Goal: Transaction & Acquisition: Purchase product/service

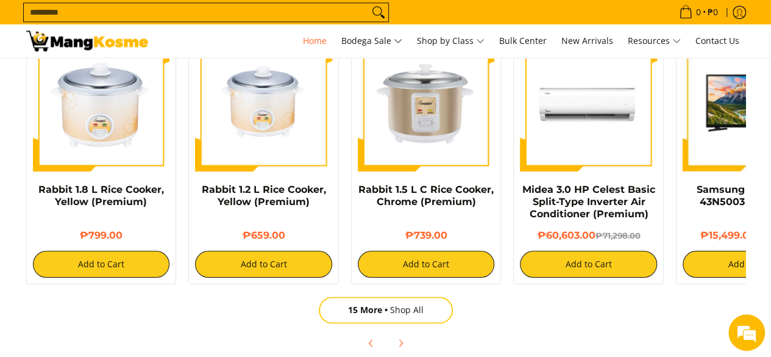
scroll to position [853, 0]
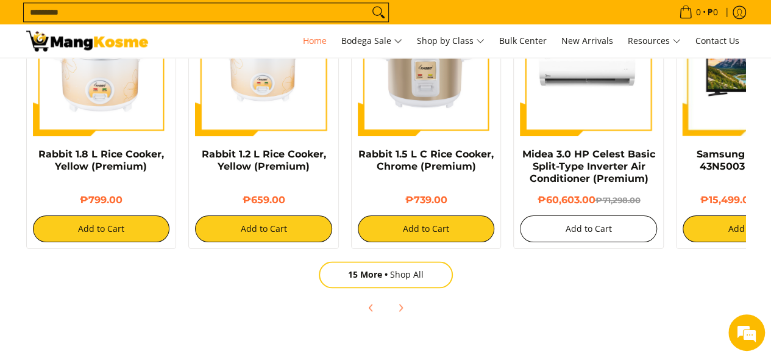
click at [591, 230] on button "Add to Cart" at bounding box center [588, 228] width 137 height 27
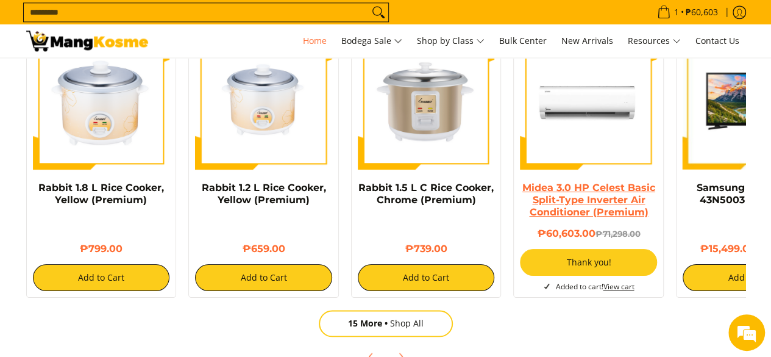
scroll to position [0, 969]
click at [595, 196] on link "Midea 3.0 HP Celest Basic Split-Type Inverter Air Conditioner (Premium)" at bounding box center [588, 200] width 133 height 36
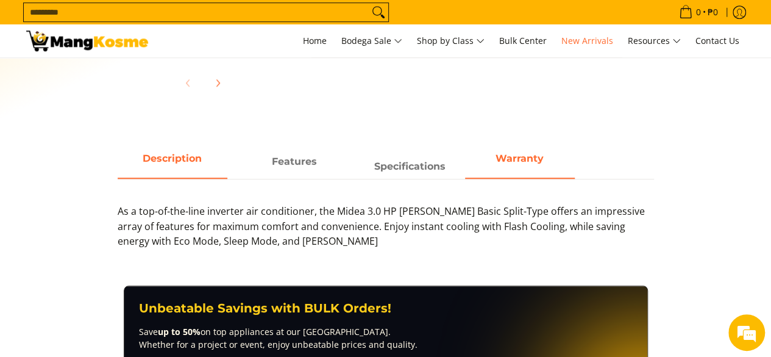
click at [556, 161] on span "Warranty" at bounding box center [520, 162] width 110 height 22
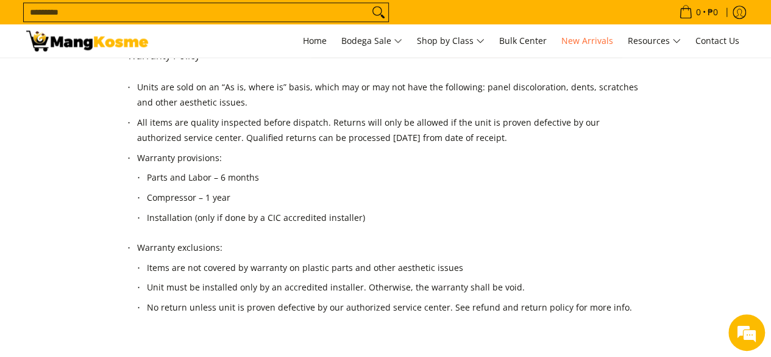
click at [361, 171] on li "Parts and Labor – 6 months" at bounding box center [391, 180] width 488 height 20
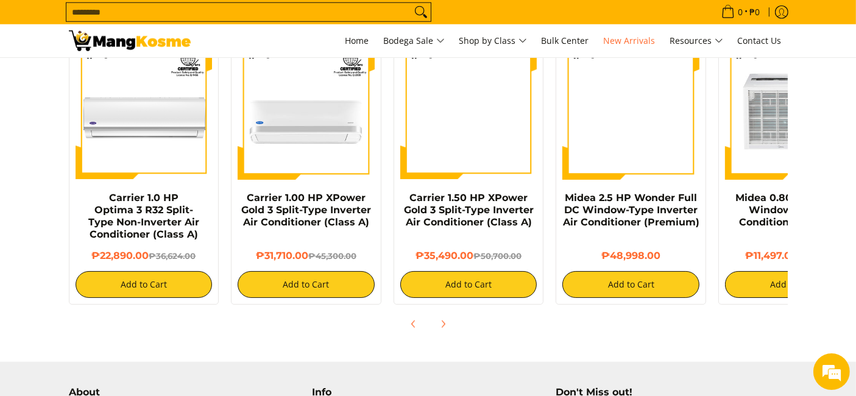
scroll to position [1217, 0]
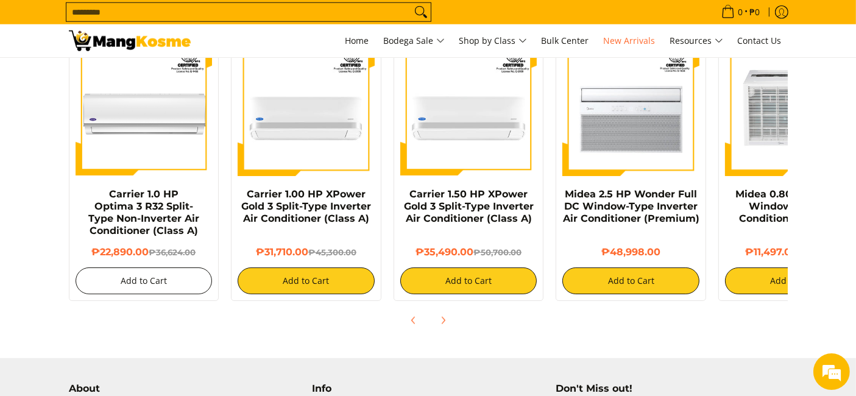
click at [149, 268] on button "Add to Cart" at bounding box center [144, 281] width 137 height 27
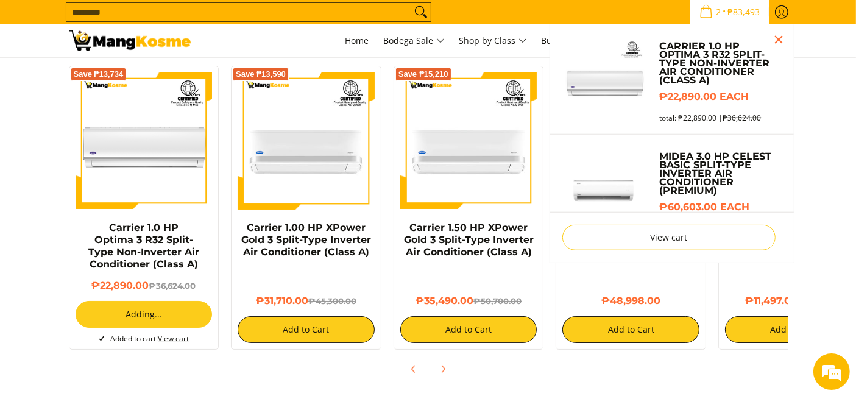
scroll to position [1184, 0]
click at [171, 256] on h4 "Carrier 1.0 HP Optima 3 R32 Split-Type Non-Inverter Air Conditioner (Class A)" at bounding box center [144, 246] width 137 height 49
click at [171, 200] on div "Save ₱13,734" at bounding box center [144, 147] width 137 height 149
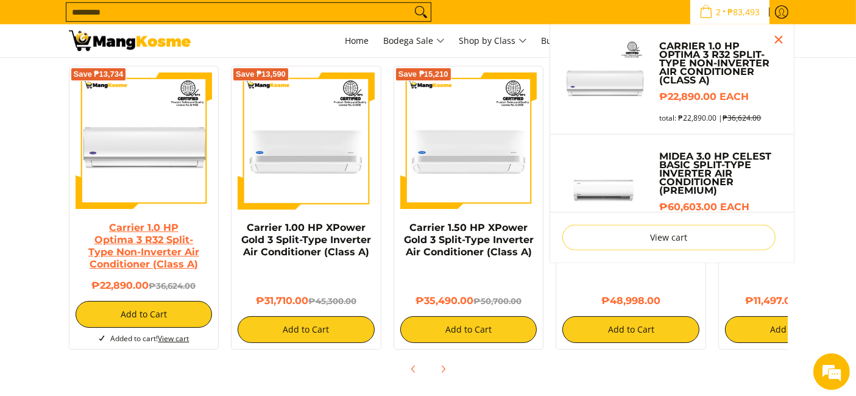
click at [171, 222] on link "Carrier 1.0 HP Optima 3 R32 Split-Type Non-Inverter Air Conditioner (Class A)" at bounding box center [143, 246] width 111 height 48
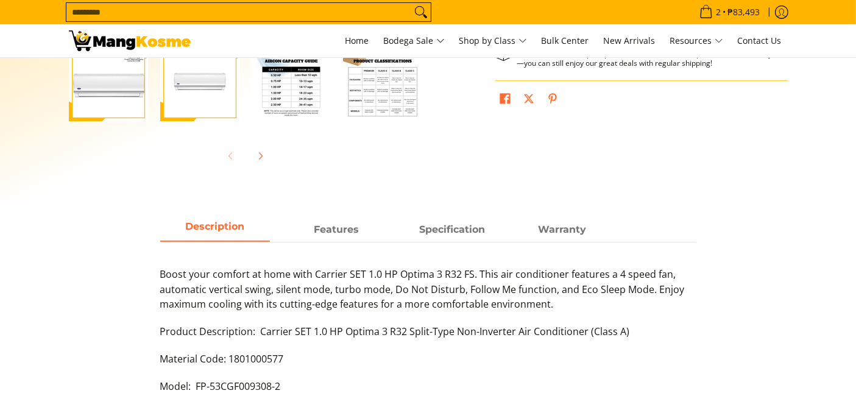
scroll to position [474, 0]
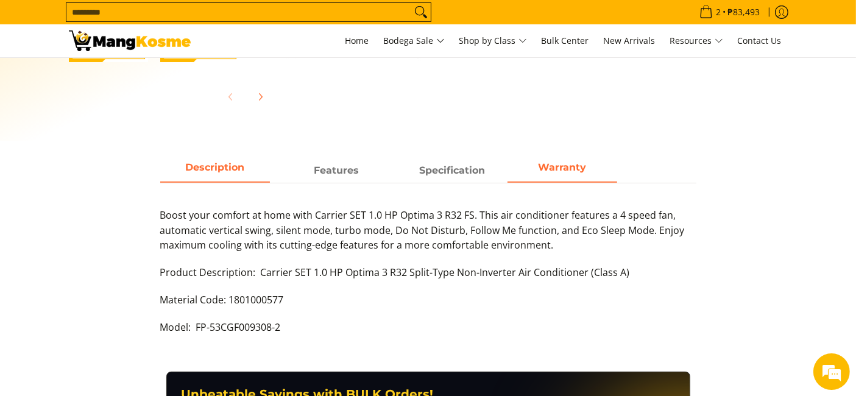
click at [556, 174] on span "Warranty" at bounding box center [563, 171] width 110 height 22
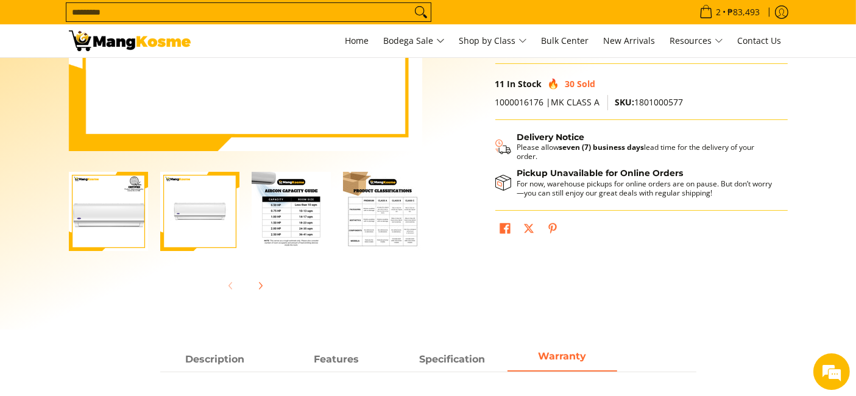
scroll to position [271, 0]
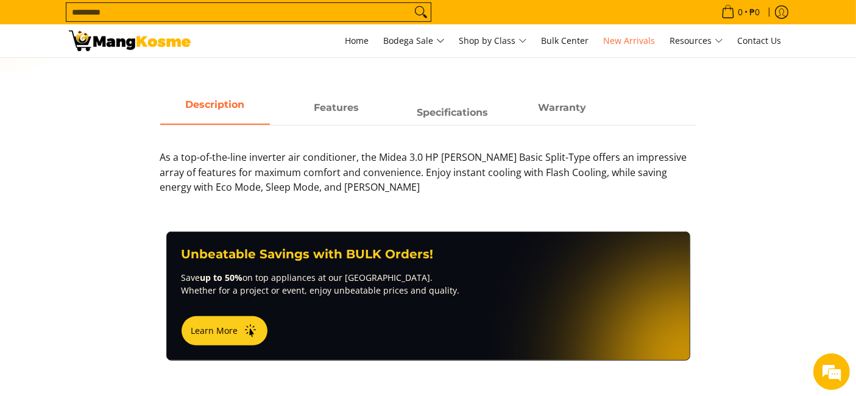
scroll to position [541, 0]
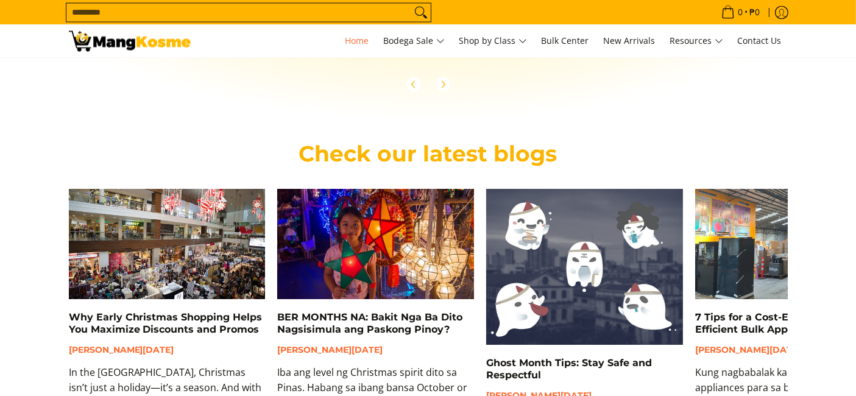
click at [313, 16] on input "Search..." at bounding box center [238, 12] width 345 height 18
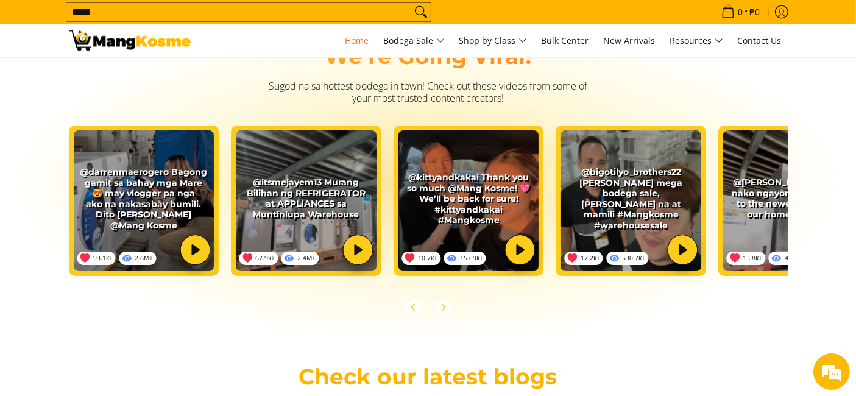
scroll to position [2084, 0]
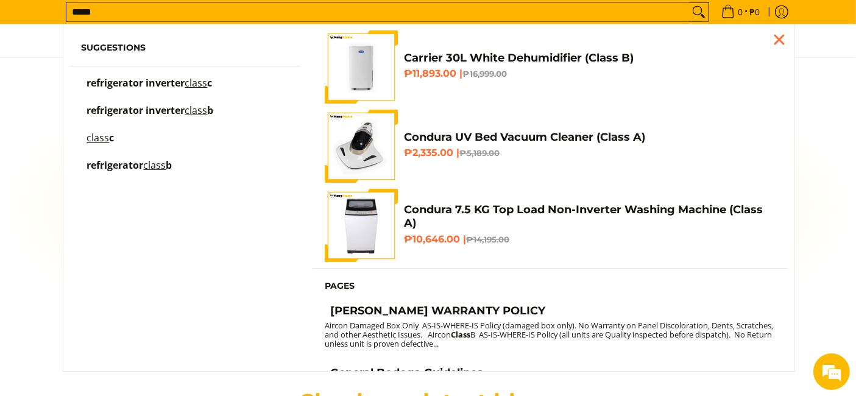
type input "*****"
click at [689, 3] on button "Search" at bounding box center [699, 12] width 20 height 18
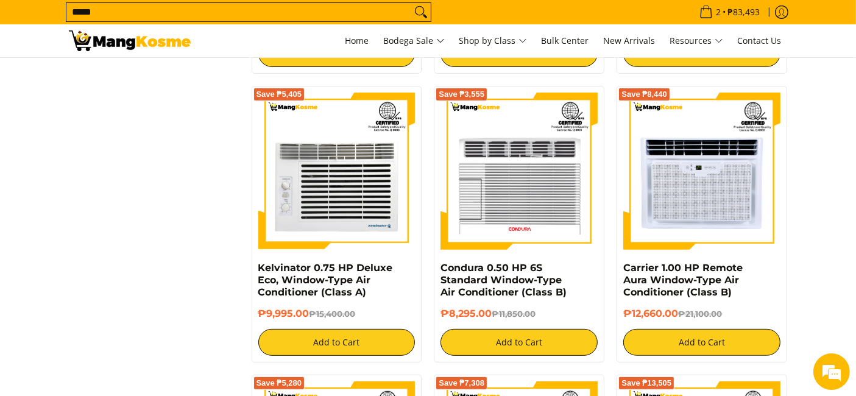
scroll to position [541, 0]
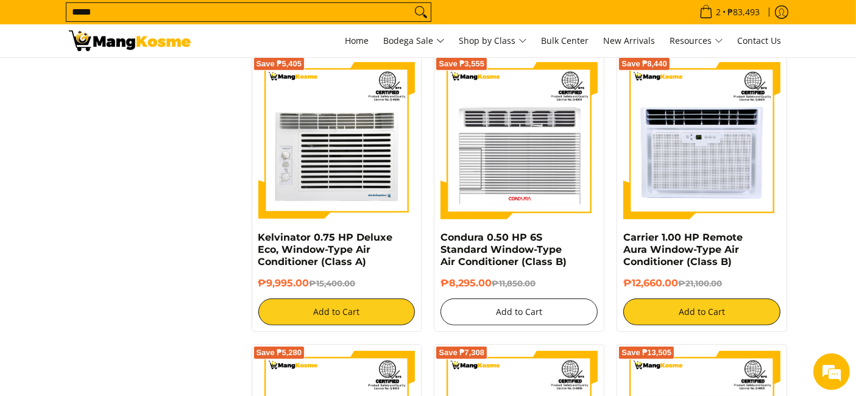
drag, startPoint x: 567, startPoint y: 313, endPoint x: 567, endPoint y: 264, distance: 48.8
click at [567, 264] on div "Condura 0.50 HP 6S Standard Window-Type Air Conditioner (Class B) ₱8,295.00 ₱11…" at bounding box center [519, 279] width 157 height 94
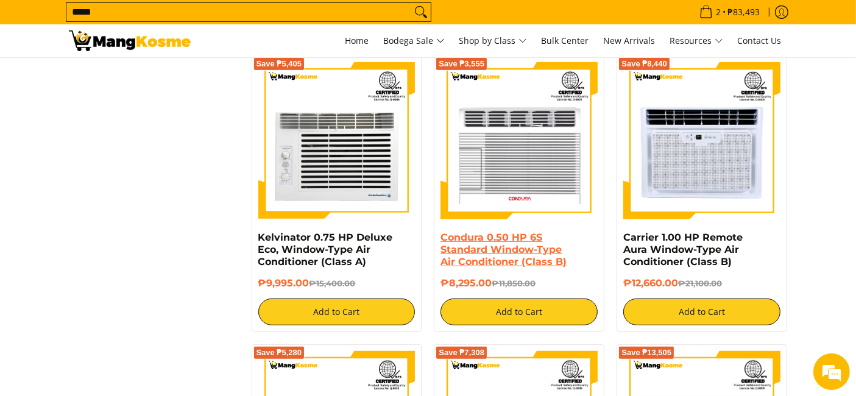
click at [552, 263] on link "Condura 0.50 HP 6S Standard Window-Type Air Conditioner (Class B)" at bounding box center [504, 250] width 126 height 36
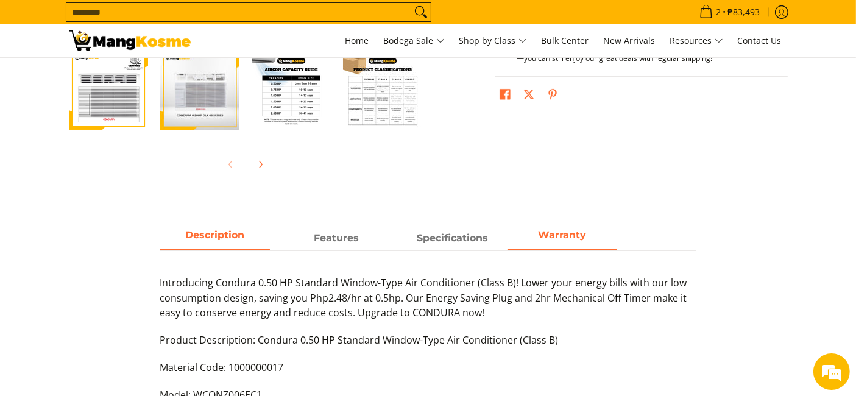
click at [567, 244] on span "Warranty" at bounding box center [563, 238] width 110 height 22
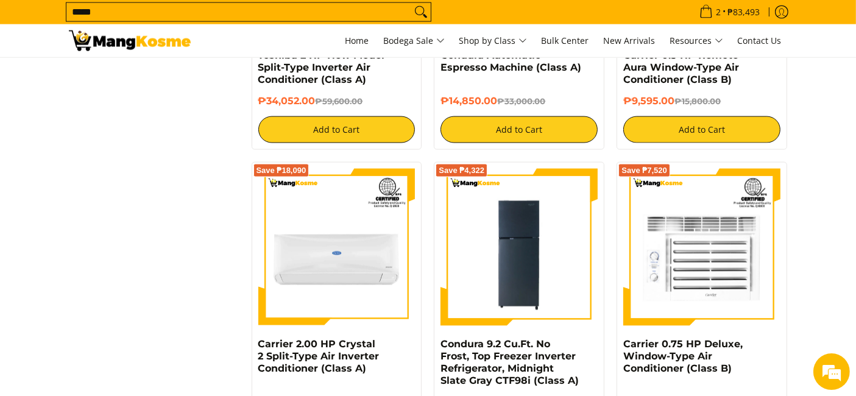
scroll to position [1964, 0]
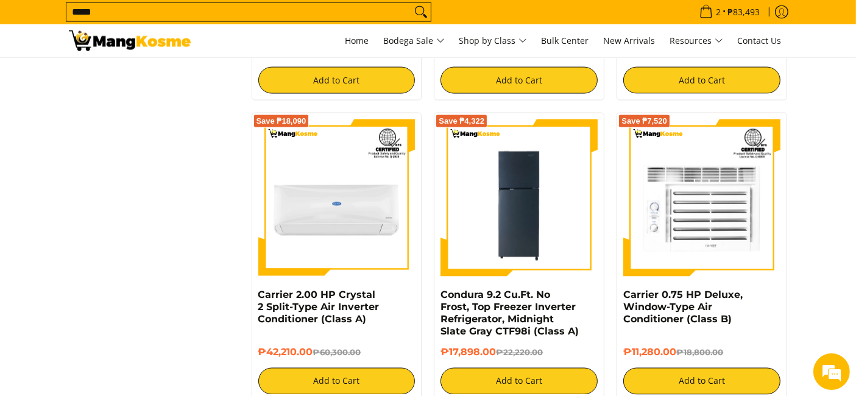
click at [188, 11] on input "*****" at bounding box center [238, 12] width 345 height 18
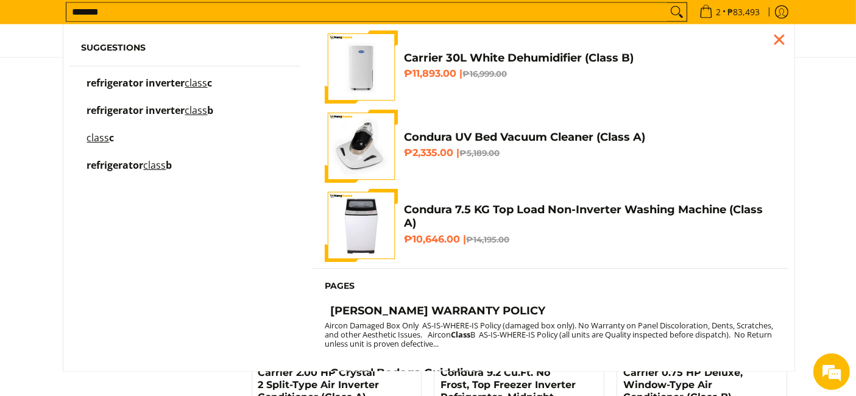
scroll to position [1861, 0]
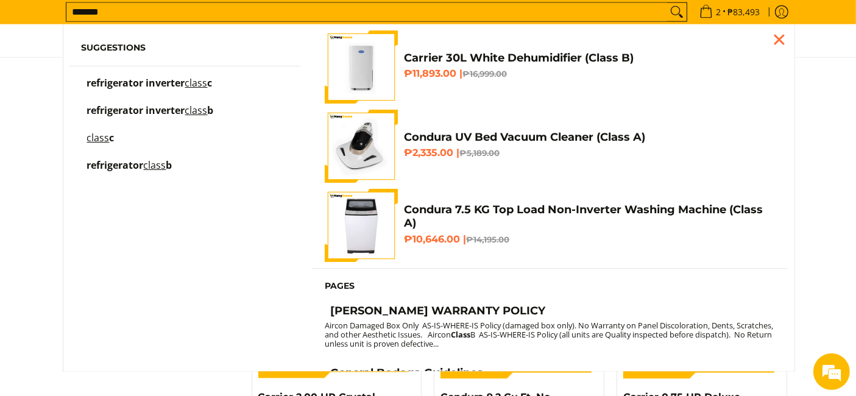
type input "*******"
click at [667, 3] on button "Search" at bounding box center [677, 12] width 20 height 18
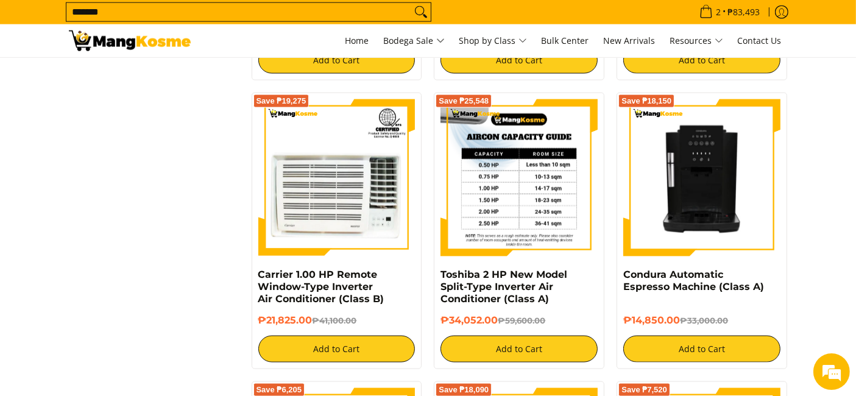
scroll to position [1760, 0]
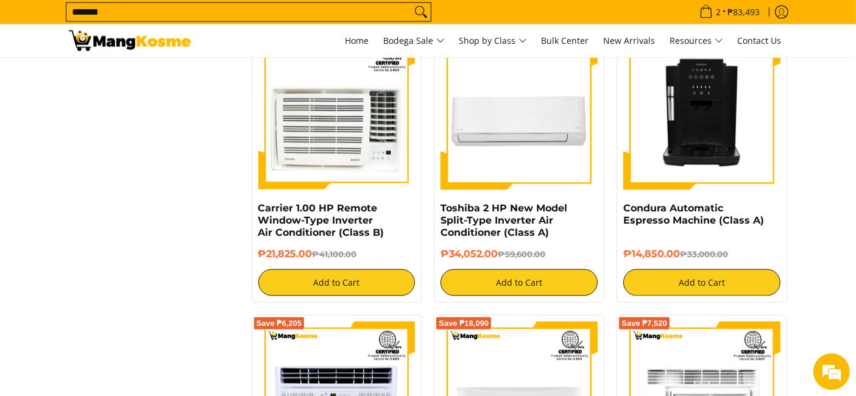
click at [554, 237] on div "Toshiba 2 HP New Model Split-Type Inverter Air Conditioner (Class A)" at bounding box center [519, 225] width 157 height 46
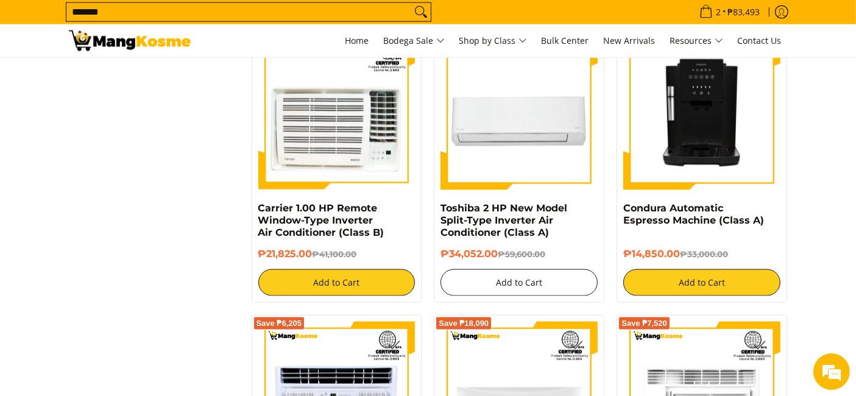
click at [552, 269] on button "Add to Cart" at bounding box center [519, 282] width 157 height 27
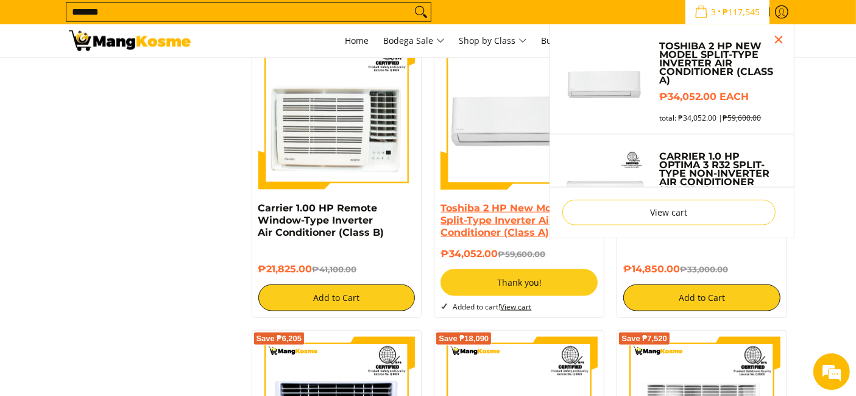
click at [484, 211] on div "Save ₱25,548 Toshiba 2 HP New Model Split-Type Inverter Air Conditioner (Class …" at bounding box center [519, 172] width 171 height 292
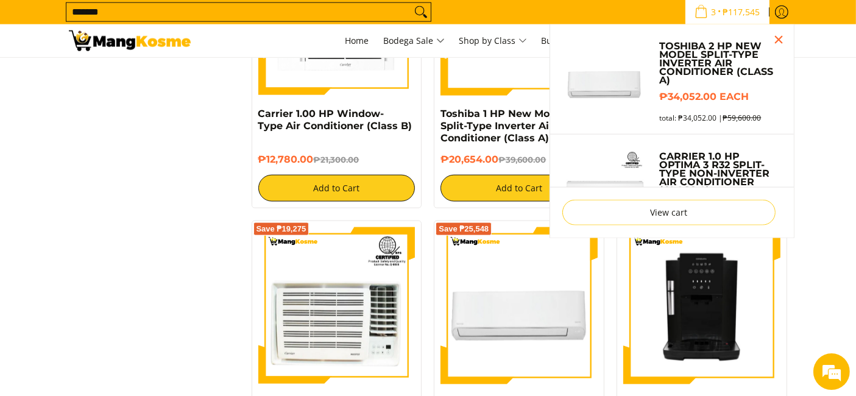
click at [484, 341] on div "Save ₱25,548 Toshiba 2 HP New Model Split-Type Inverter Air Conditioner (Class …" at bounding box center [519, 367] width 171 height 292
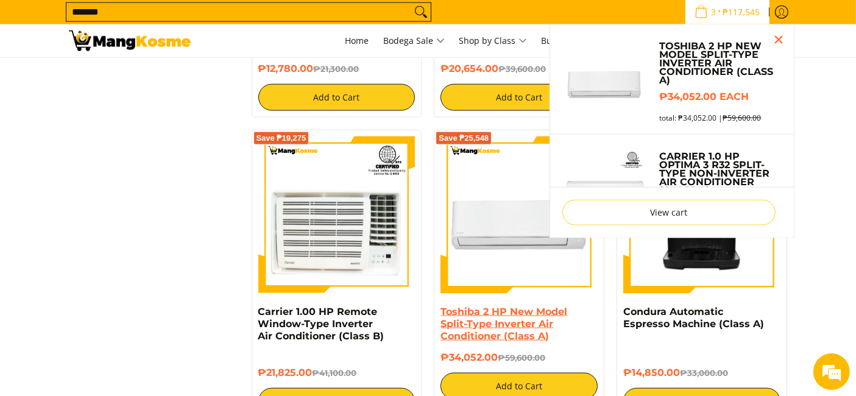
click at [483, 299] on div "Save ₱25,548 Toshiba 2 HP New Model Split-Type Inverter Air Conditioner (Class …" at bounding box center [519, 276] width 171 height 292
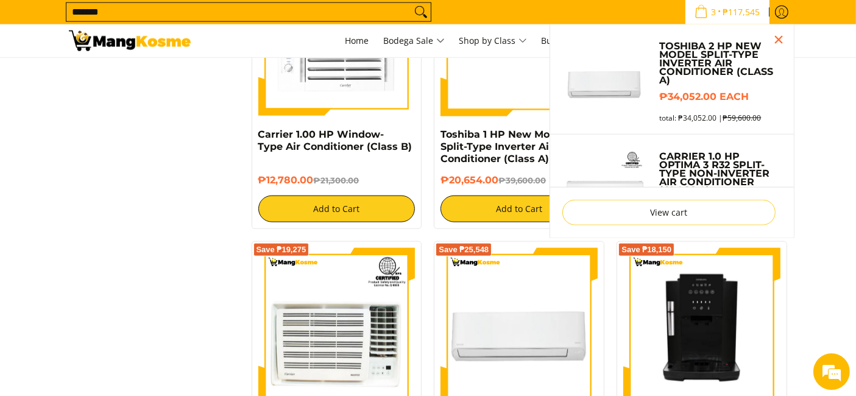
click at [484, 301] on div "Save ₱25,548 Toshiba 2 HP New Model Split-Type Inverter Air Conditioner (Class …" at bounding box center [519, 387] width 171 height 292
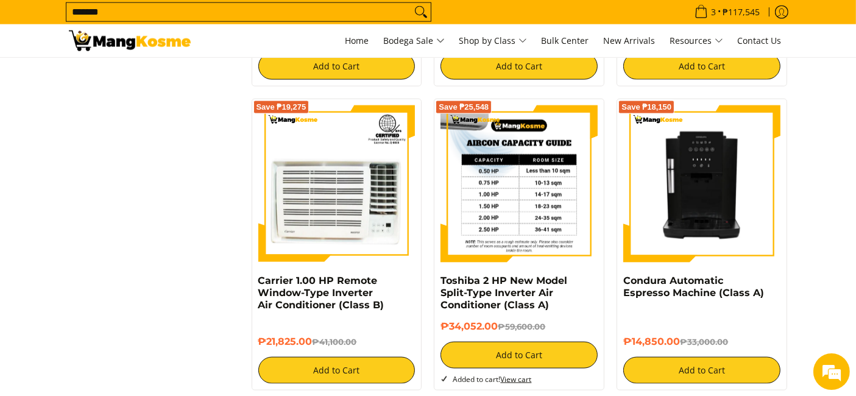
scroll to position [1688, 0]
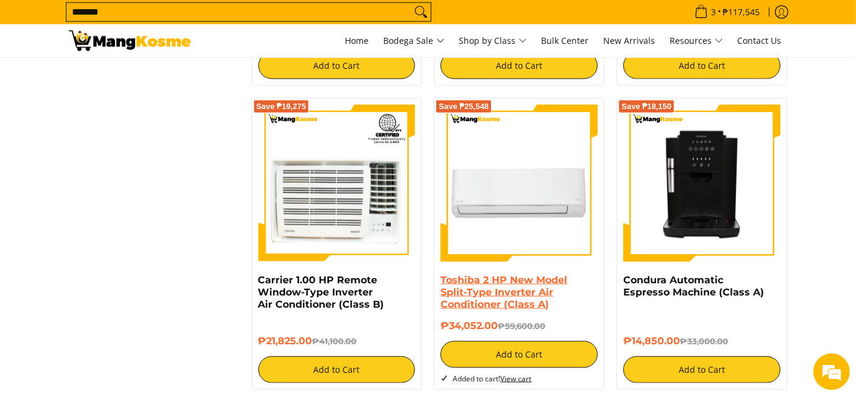
click at [527, 295] on link "Toshiba 2 HP New Model Split-Type Inverter Air Conditioner (Class A)" at bounding box center [504, 292] width 127 height 36
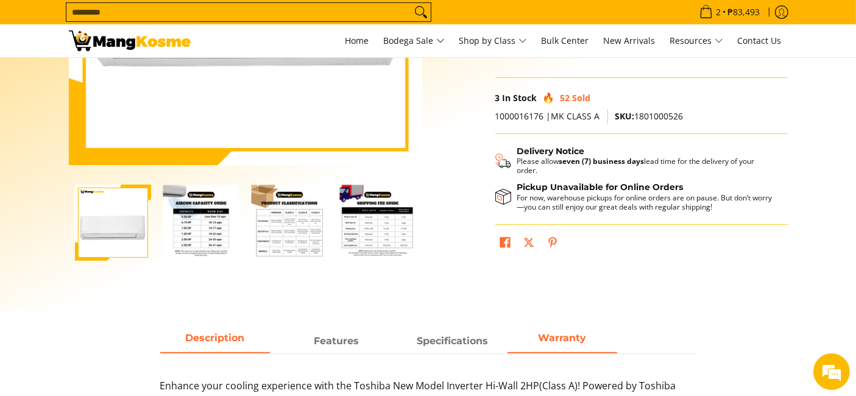
click at [556, 342] on span "Warranty" at bounding box center [563, 341] width 110 height 22
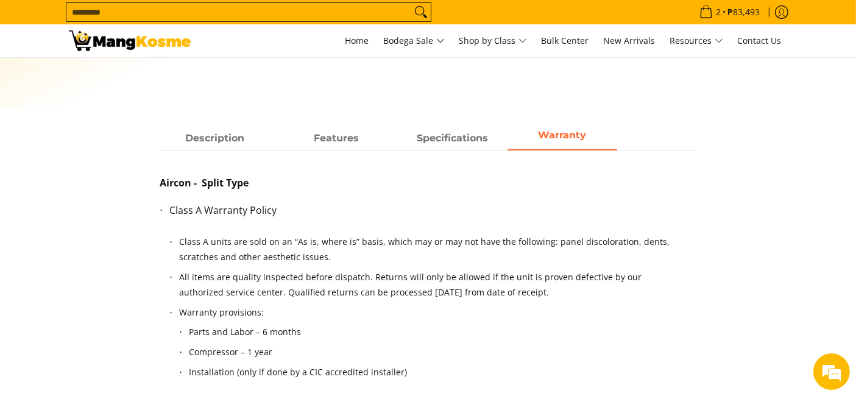
scroll to position [541, 0]
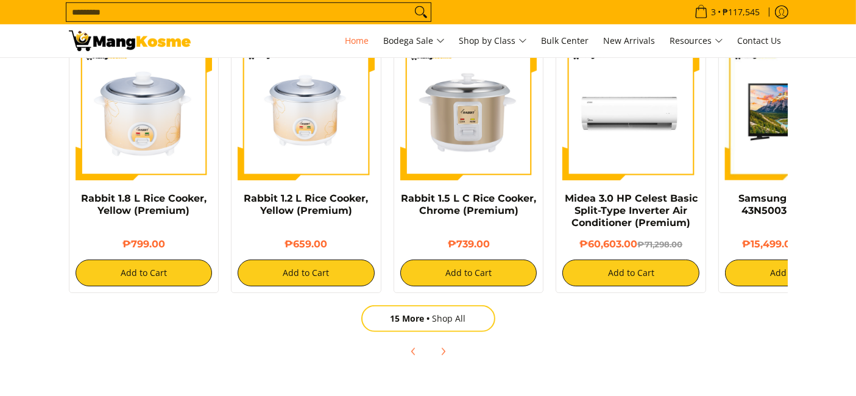
scroll to position [812, 0]
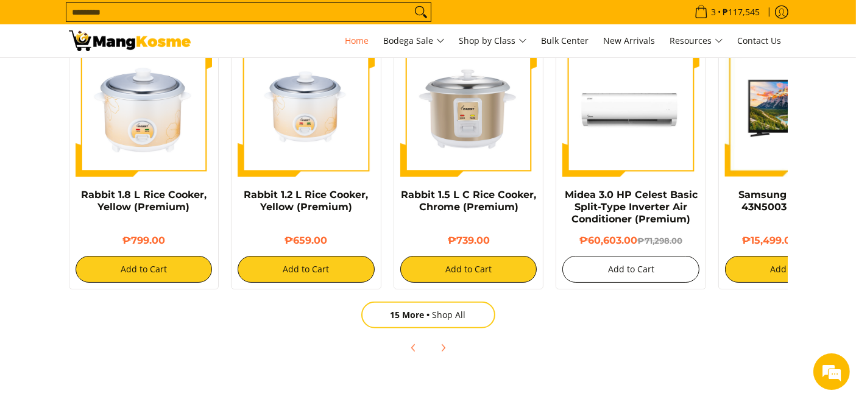
click at [648, 280] on button "Add to Cart" at bounding box center [631, 269] width 137 height 27
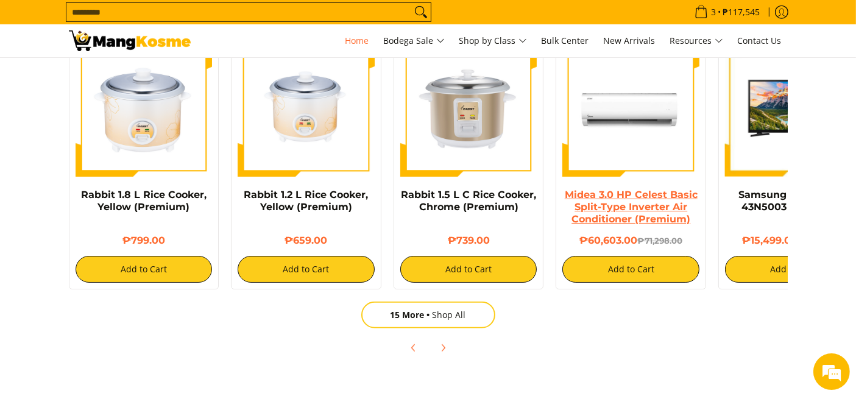
click at [647, 213] on link "Midea 3.0 HP Celest Basic Split-Type Inverter Air Conditioner (Premium)" at bounding box center [631, 207] width 133 height 36
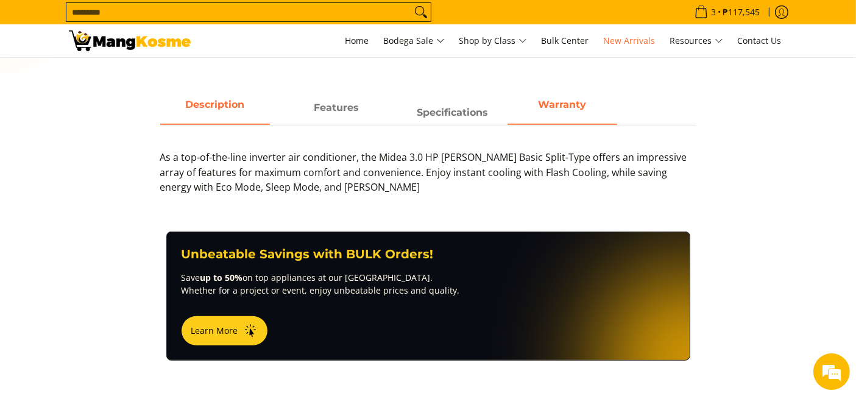
click at [558, 116] on span "Warranty" at bounding box center [563, 108] width 110 height 22
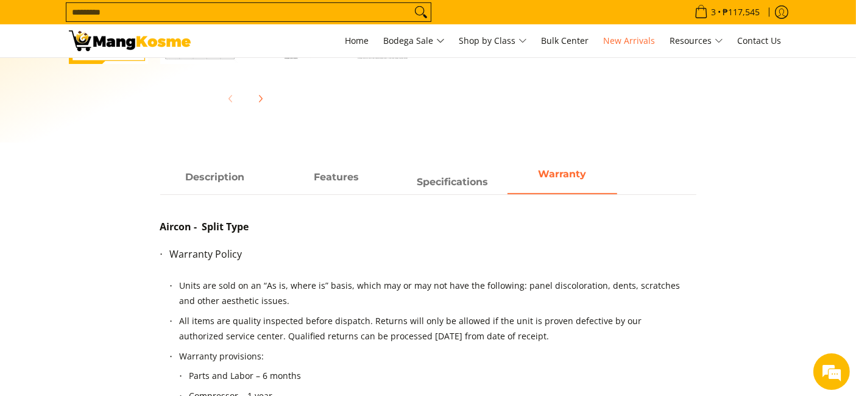
scroll to position [541, 0]
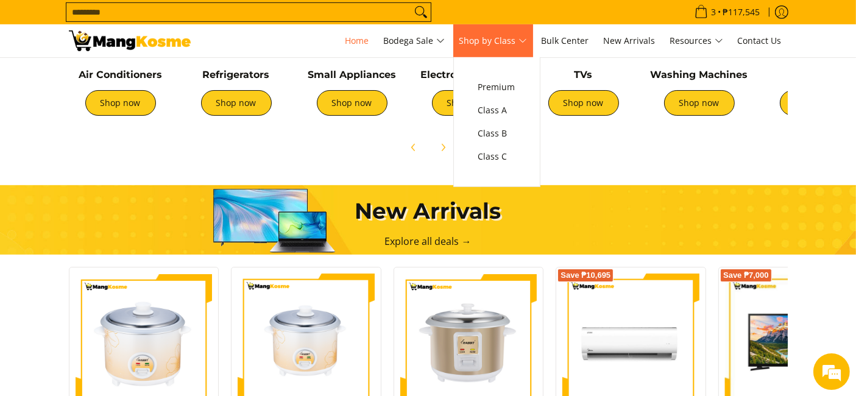
scroll to position [0, 968]
click at [505, 168] on link "Class C" at bounding box center [496, 156] width 49 height 23
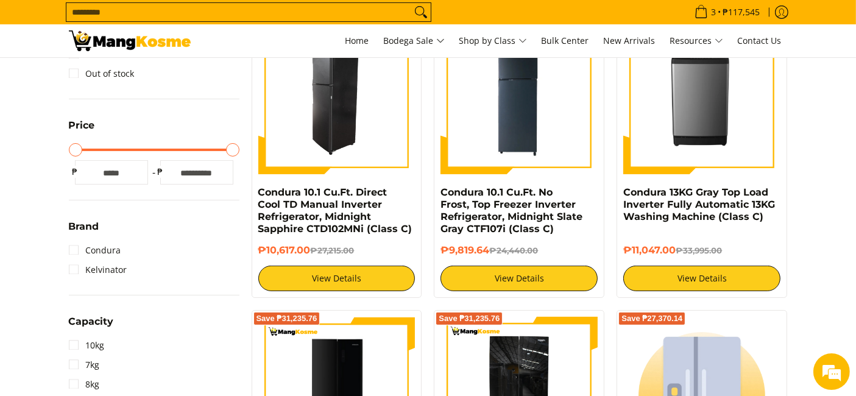
scroll to position [271, 0]
